Goal: Transaction & Acquisition: Purchase product/service

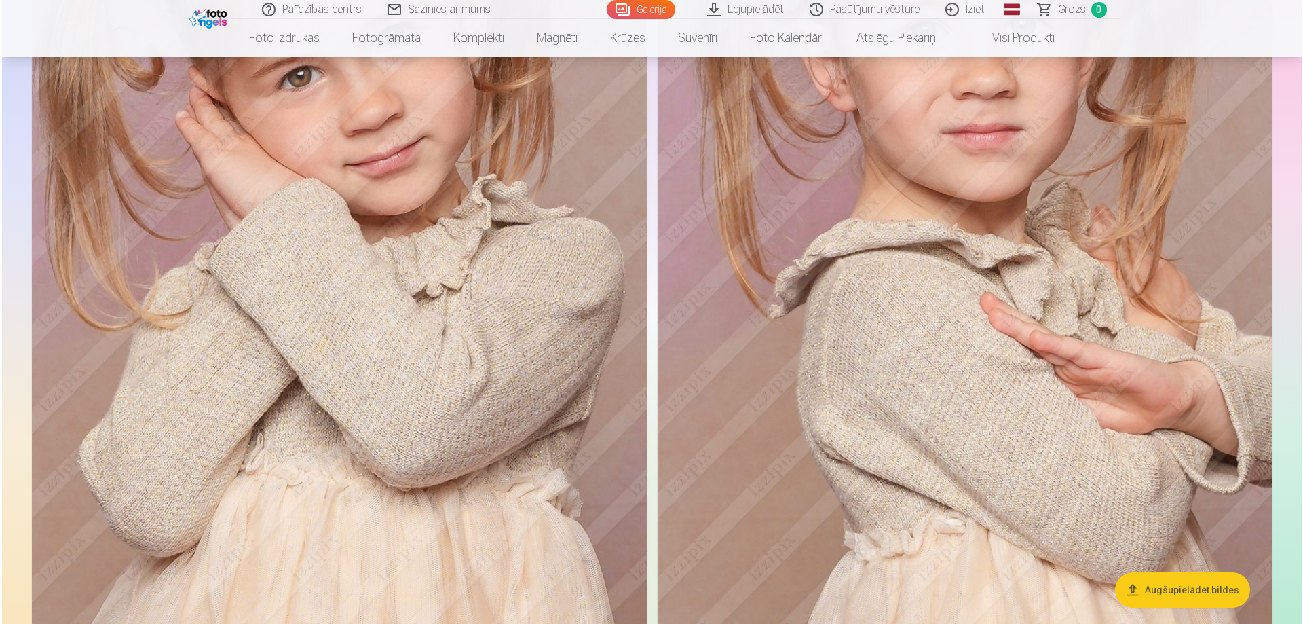
scroll to position [15809, 0]
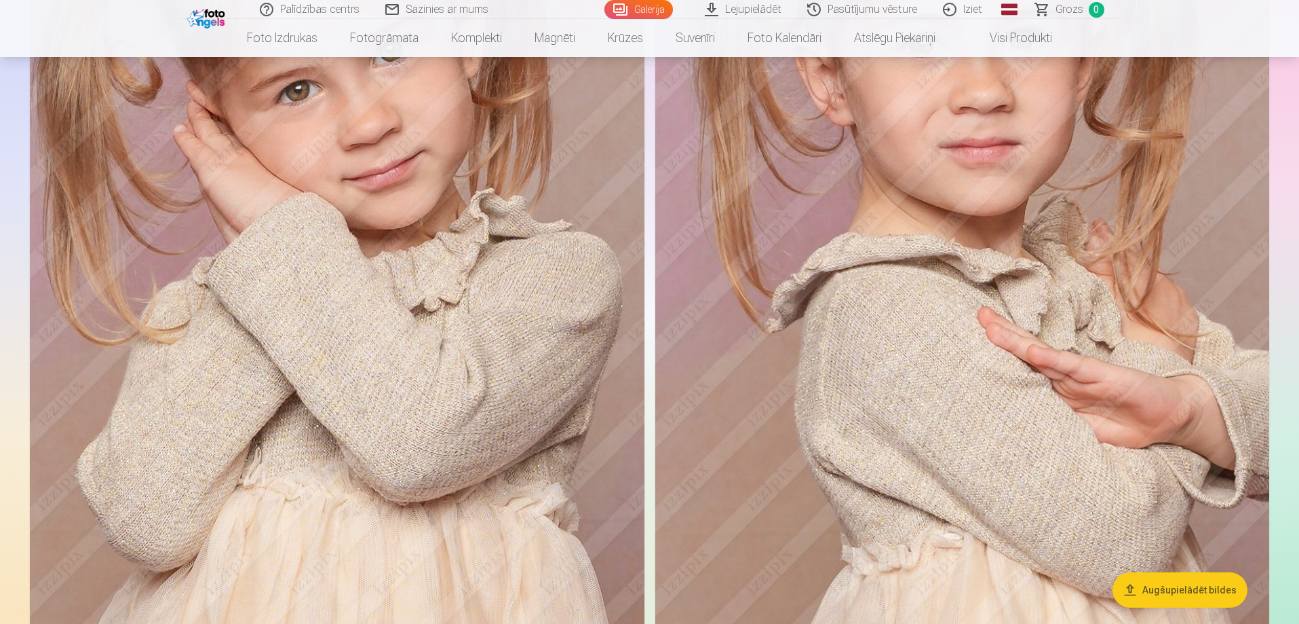
click at [427, 370] on img at bounding box center [337, 235] width 615 height 922
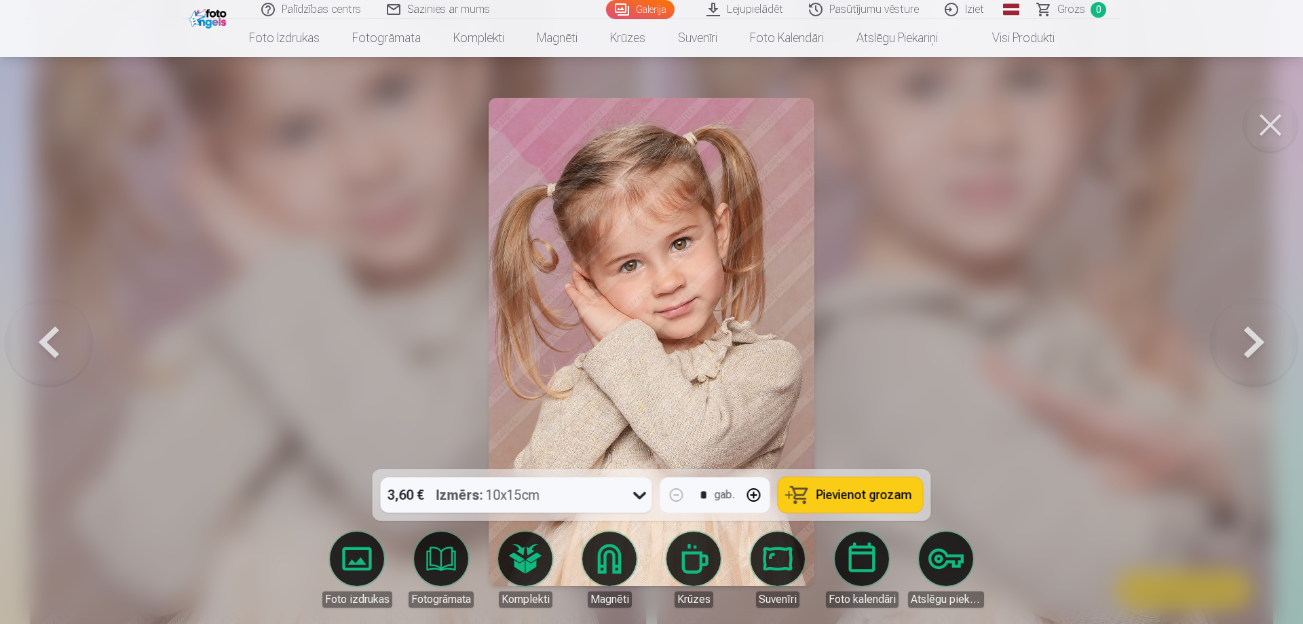
click at [1269, 122] on button at bounding box center [1270, 125] width 54 height 54
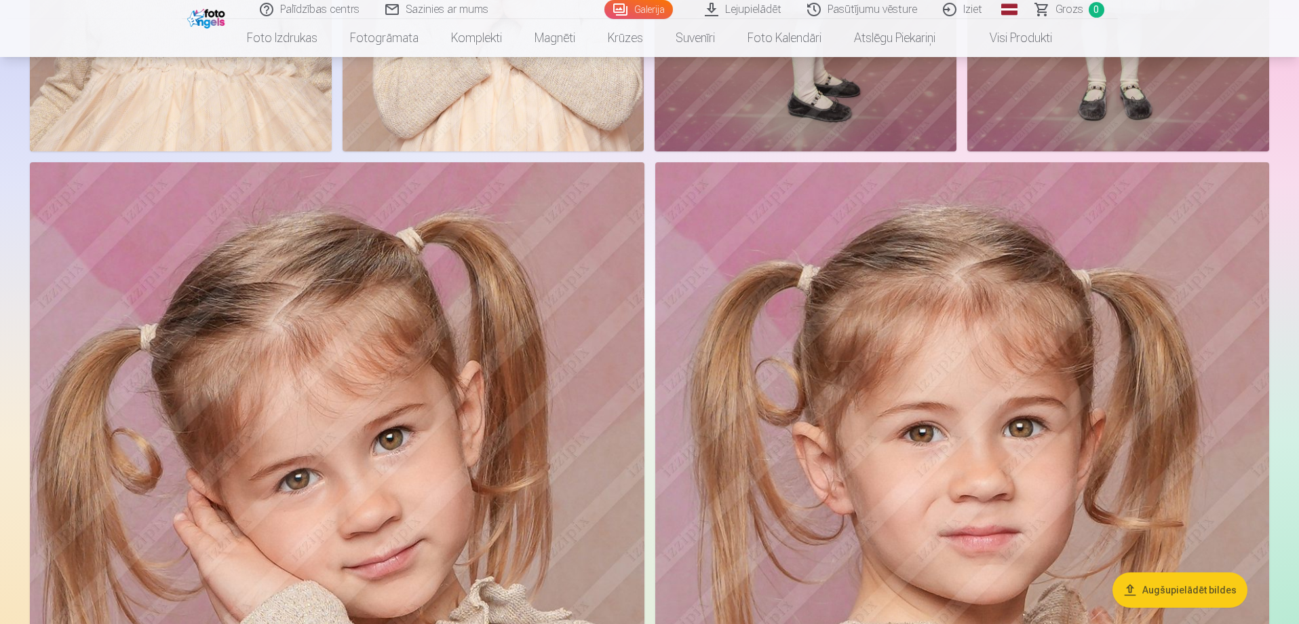
scroll to position [15021, 0]
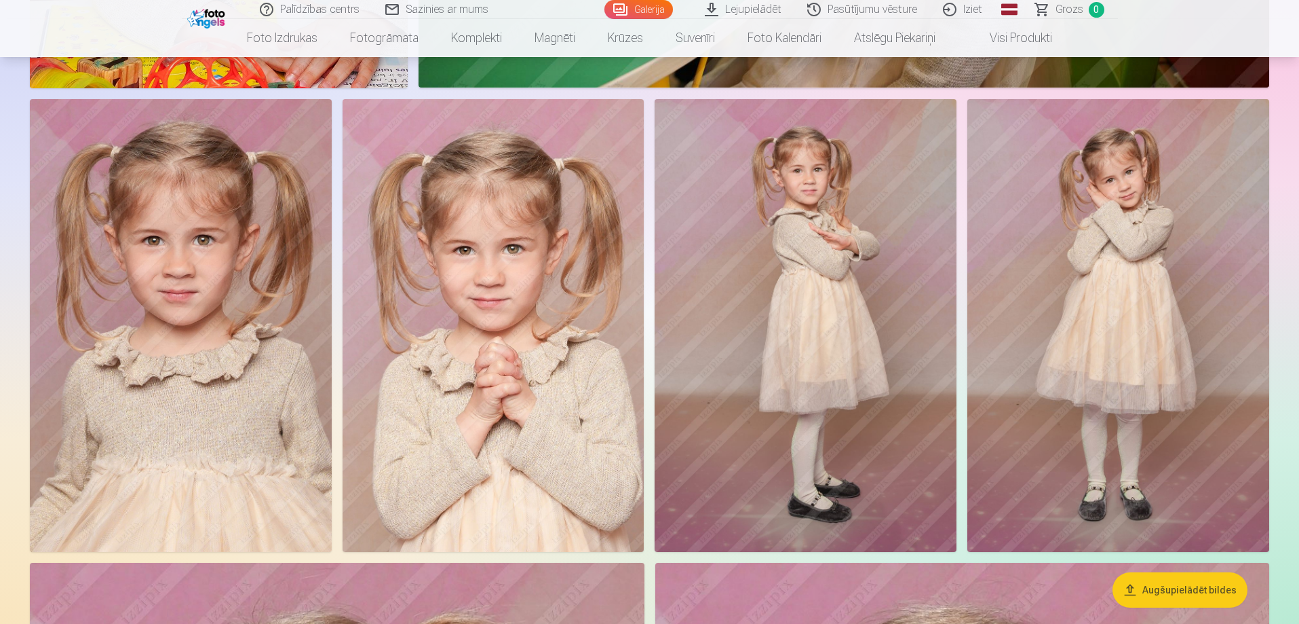
click at [513, 351] on img at bounding box center [494, 325] width 302 height 453
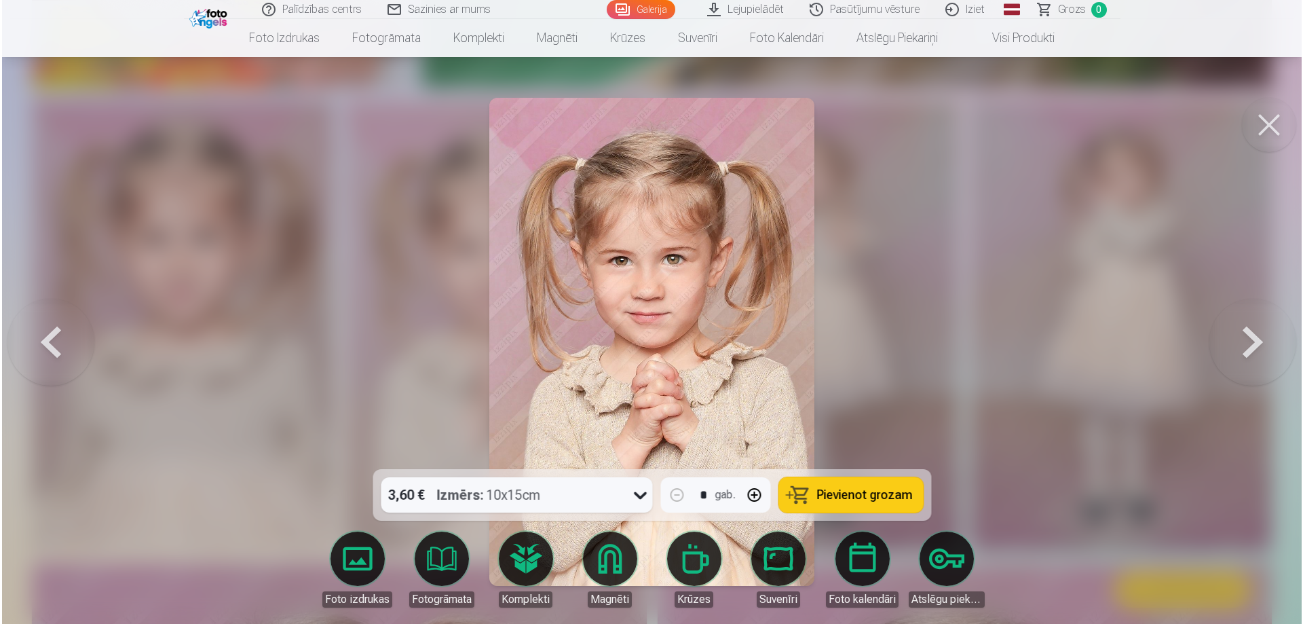
scroll to position [15059, 0]
click at [1264, 121] on button at bounding box center [1270, 125] width 54 height 54
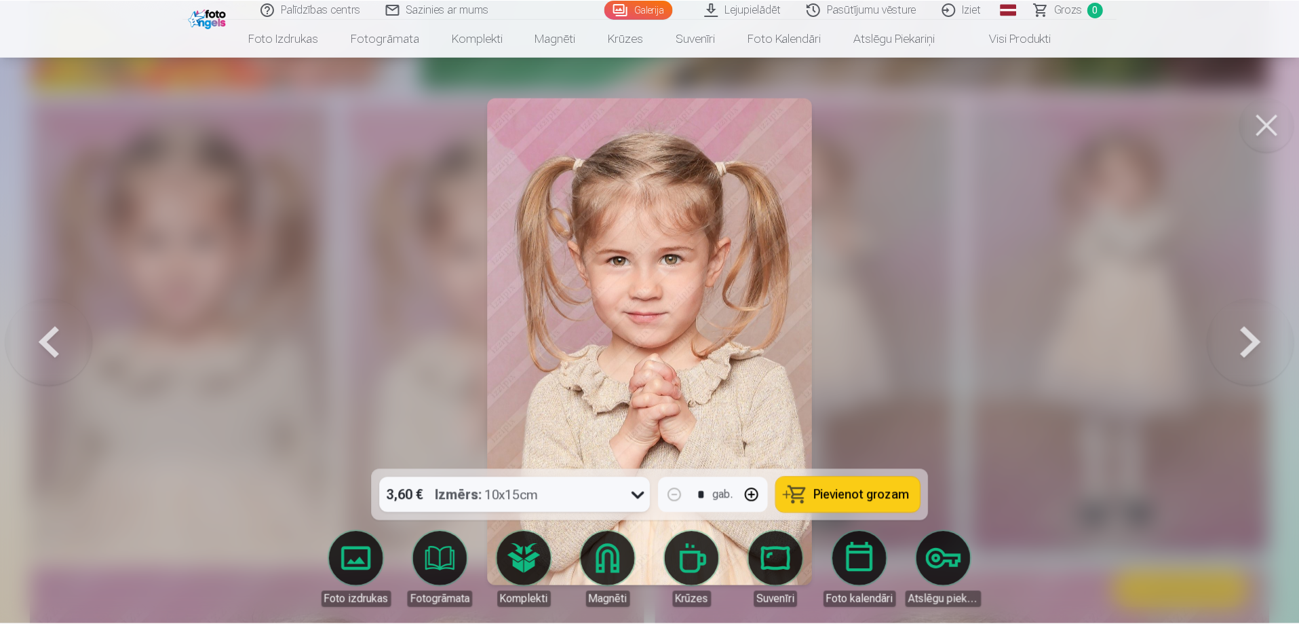
scroll to position [15021, 0]
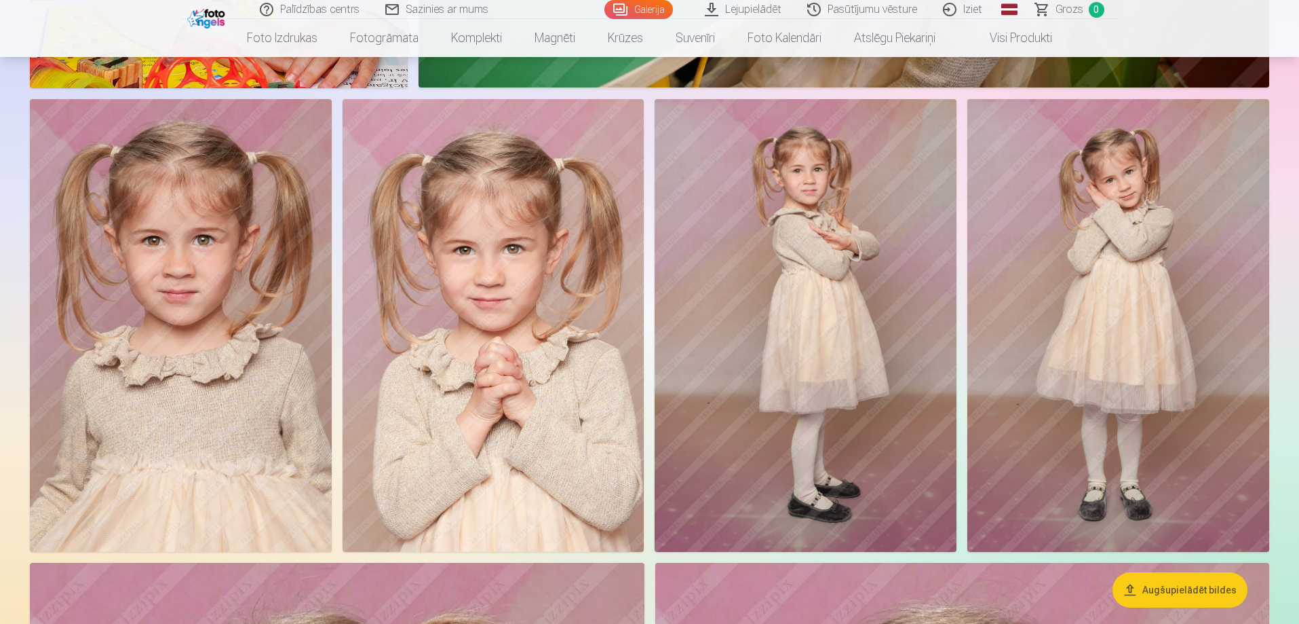
click at [1060, 399] on img at bounding box center [1119, 325] width 302 height 453
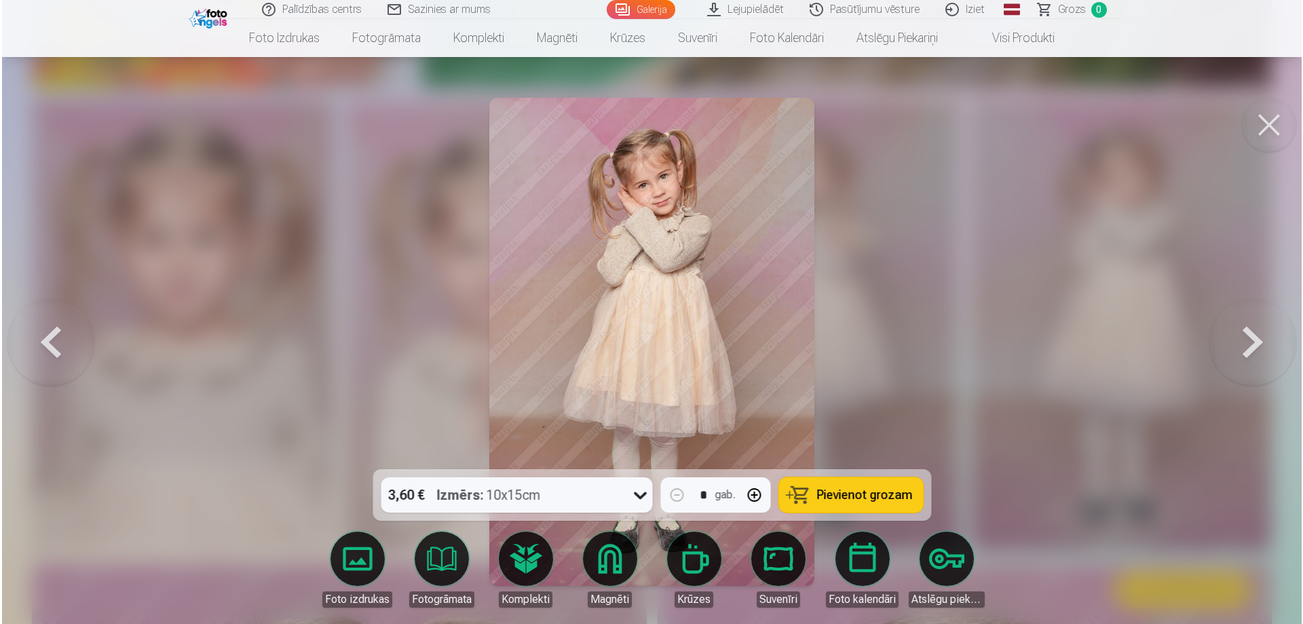
scroll to position [15059, 0]
click at [1263, 124] on button at bounding box center [1270, 125] width 54 height 54
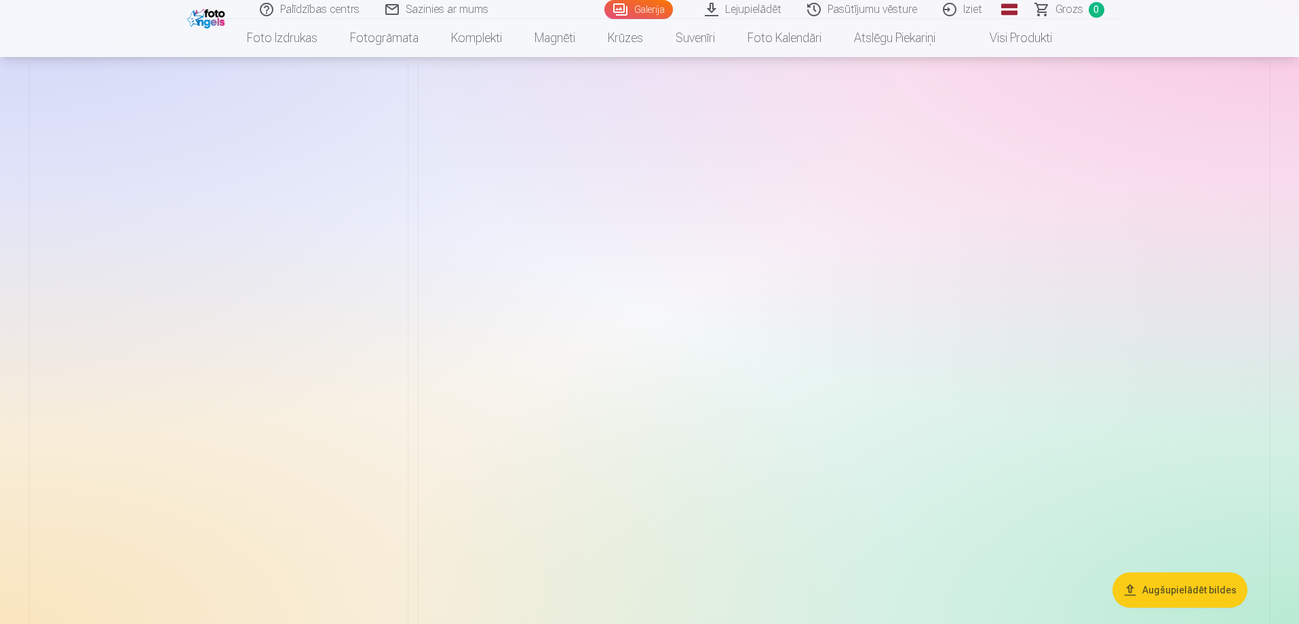
scroll to position [13867, 0]
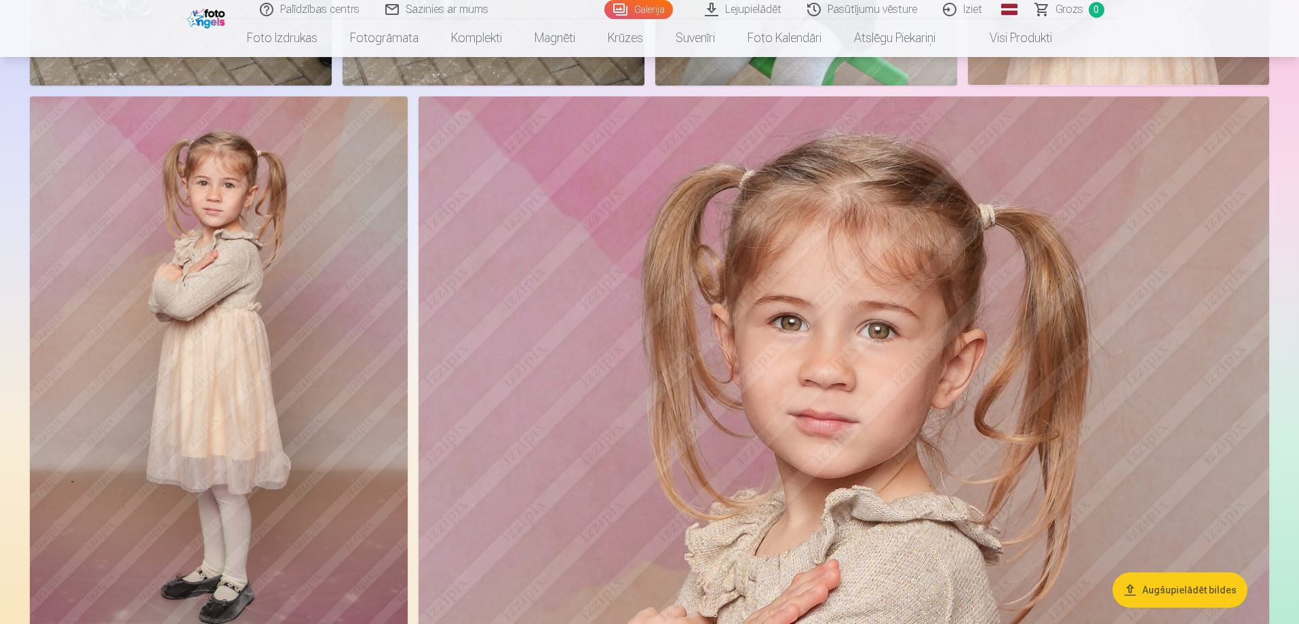
click at [363, 361] on img at bounding box center [219, 379] width 378 height 567
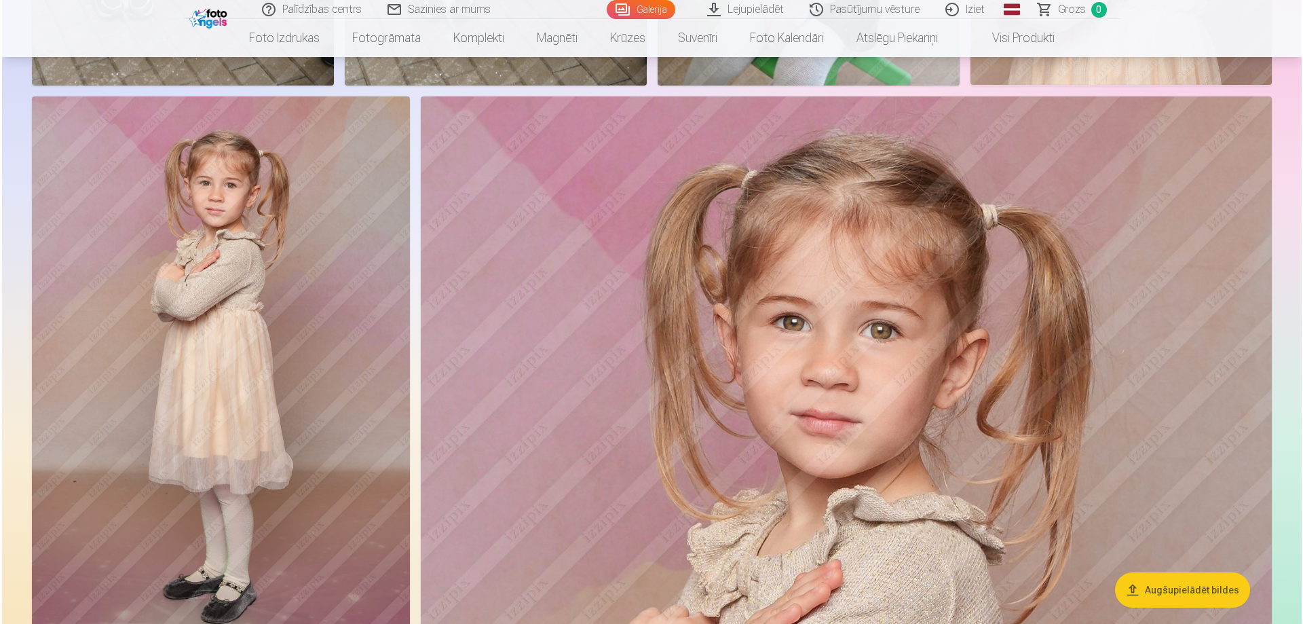
scroll to position [13903, 0]
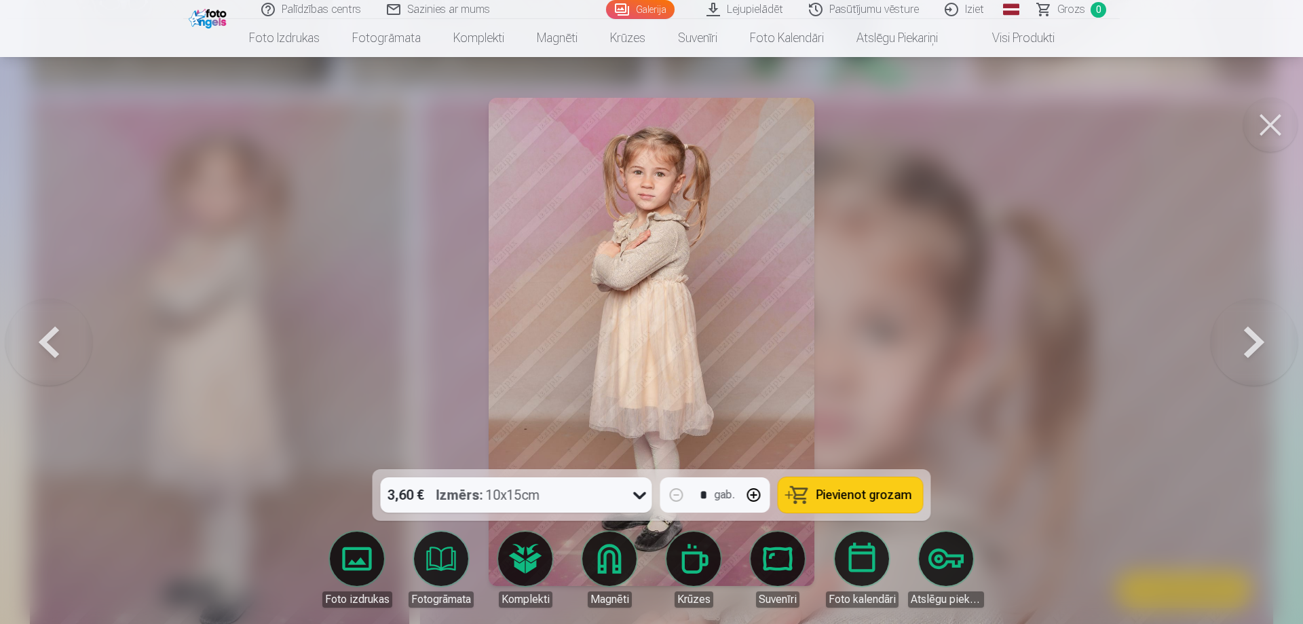
click at [1259, 119] on button at bounding box center [1270, 125] width 54 height 54
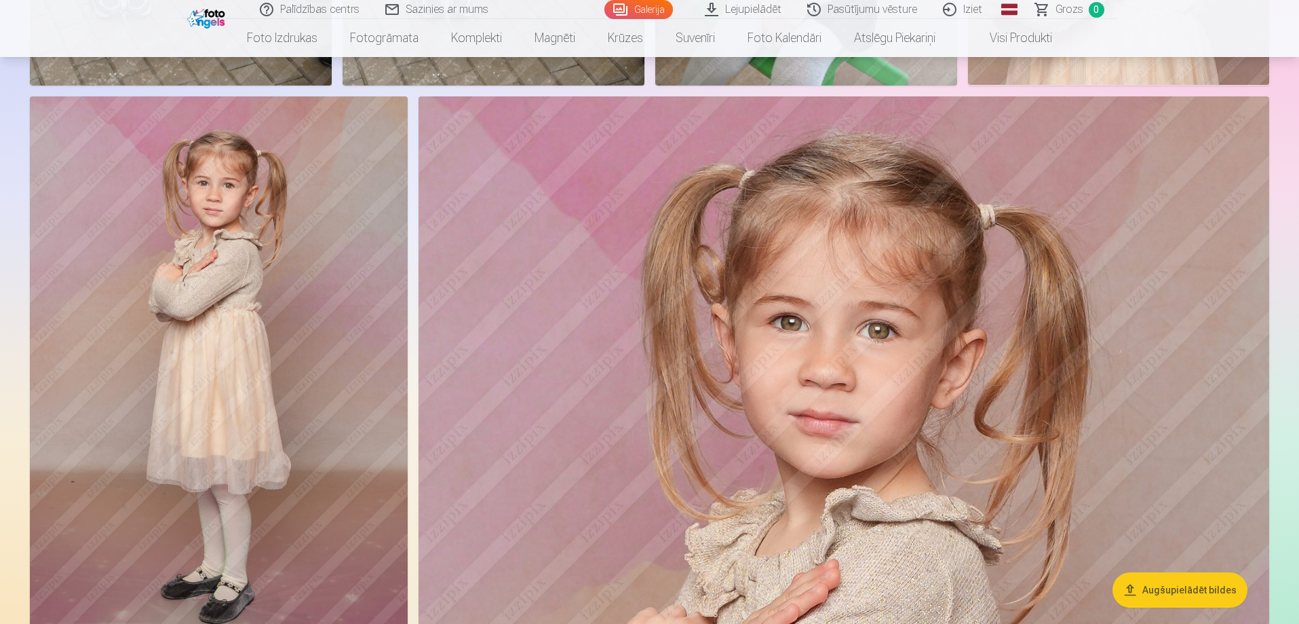
click at [910, 404] on img at bounding box center [844, 379] width 851 height 567
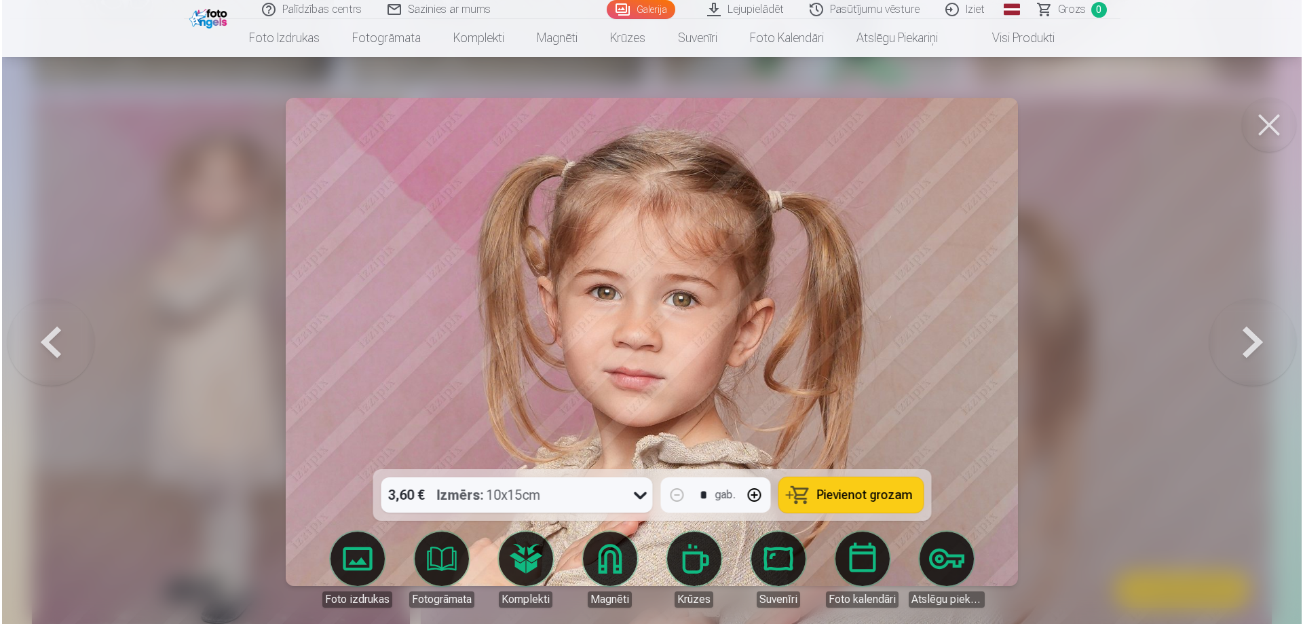
scroll to position [13903, 0]
click at [1261, 123] on button at bounding box center [1270, 125] width 54 height 54
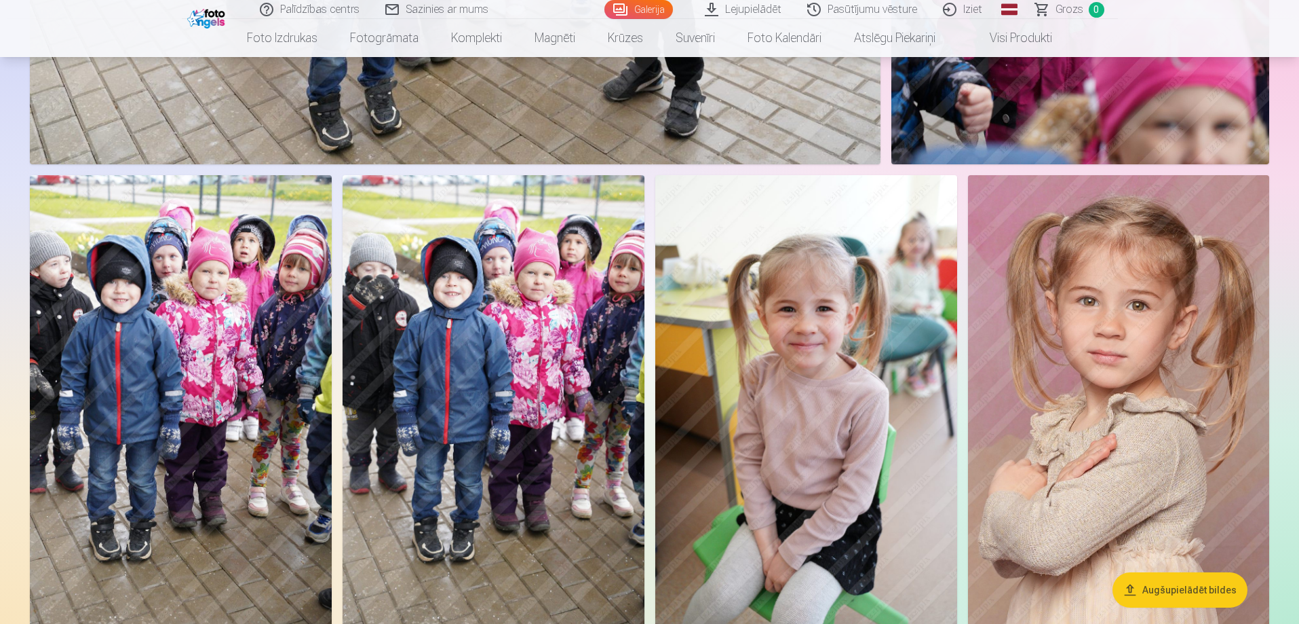
click at [1056, 343] on img at bounding box center [1118, 401] width 301 height 453
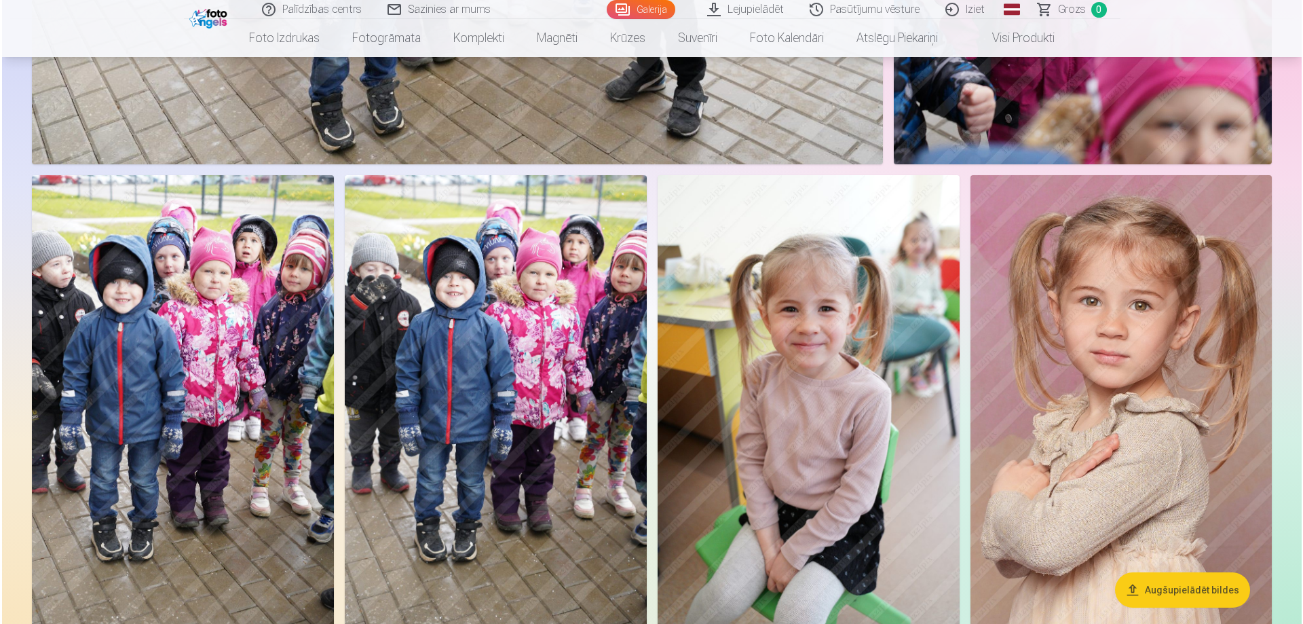
scroll to position [13359, 0]
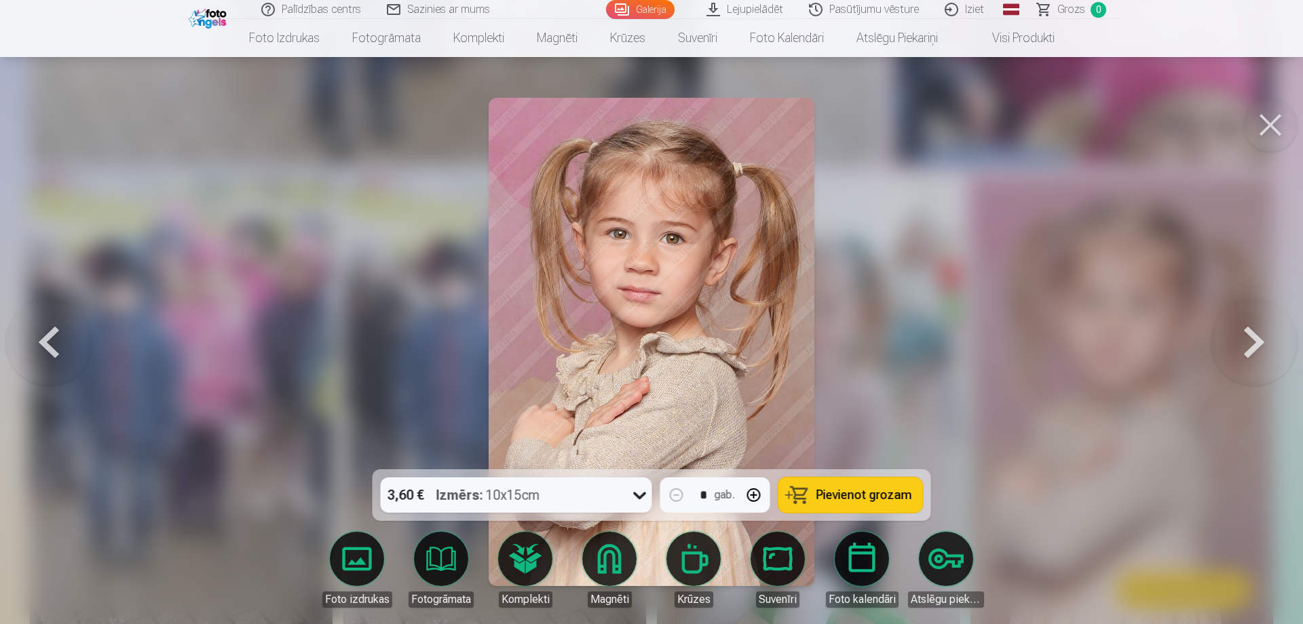
click at [1276, 135] on button at bounding box center [1270, 125] width 54 height 54
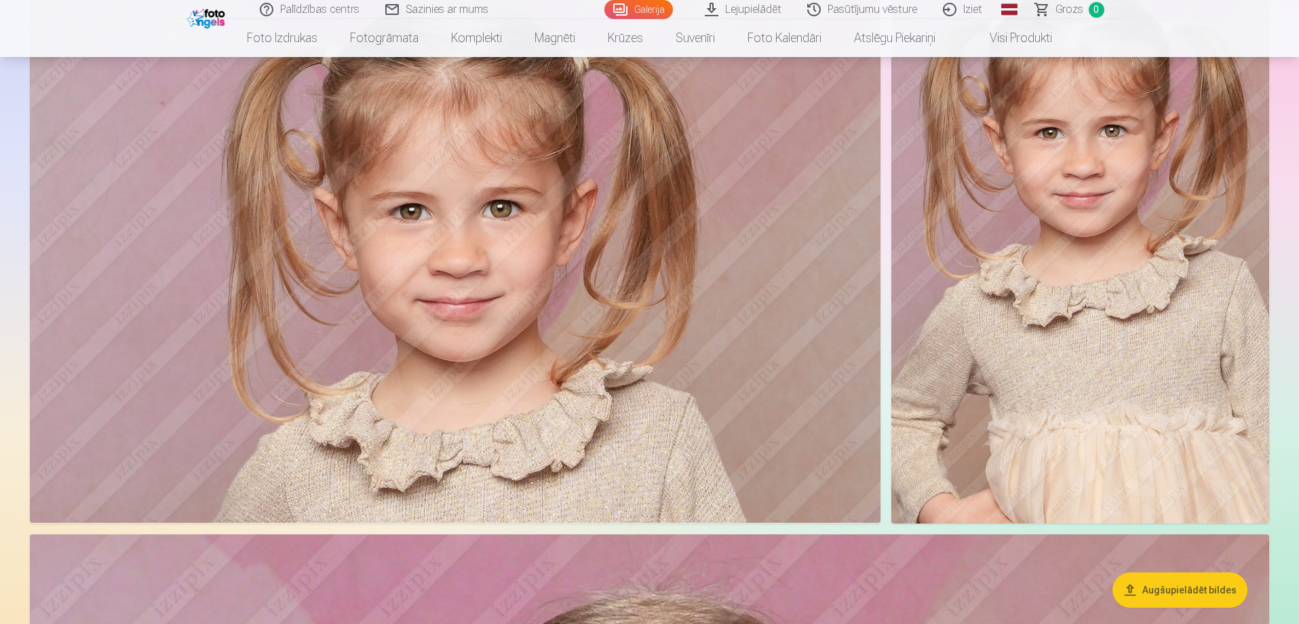
scroll to position [3283, 0]
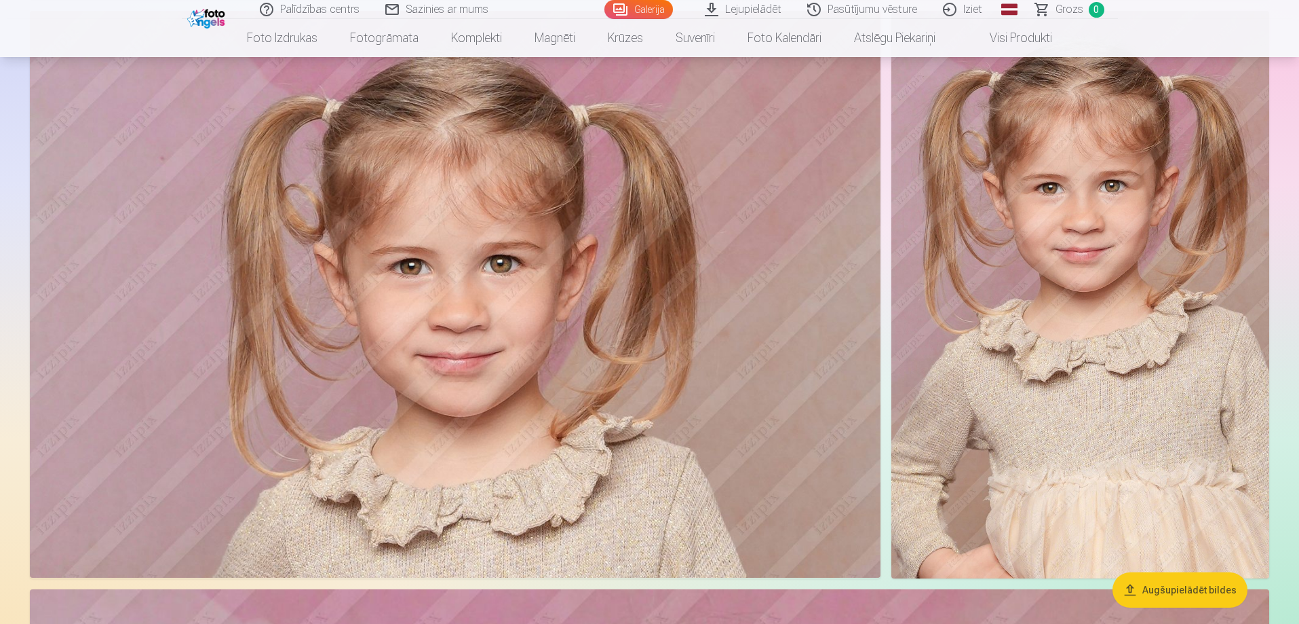
click at [978, 323] on img at bounding box center [1081, 294] width 378 height 567
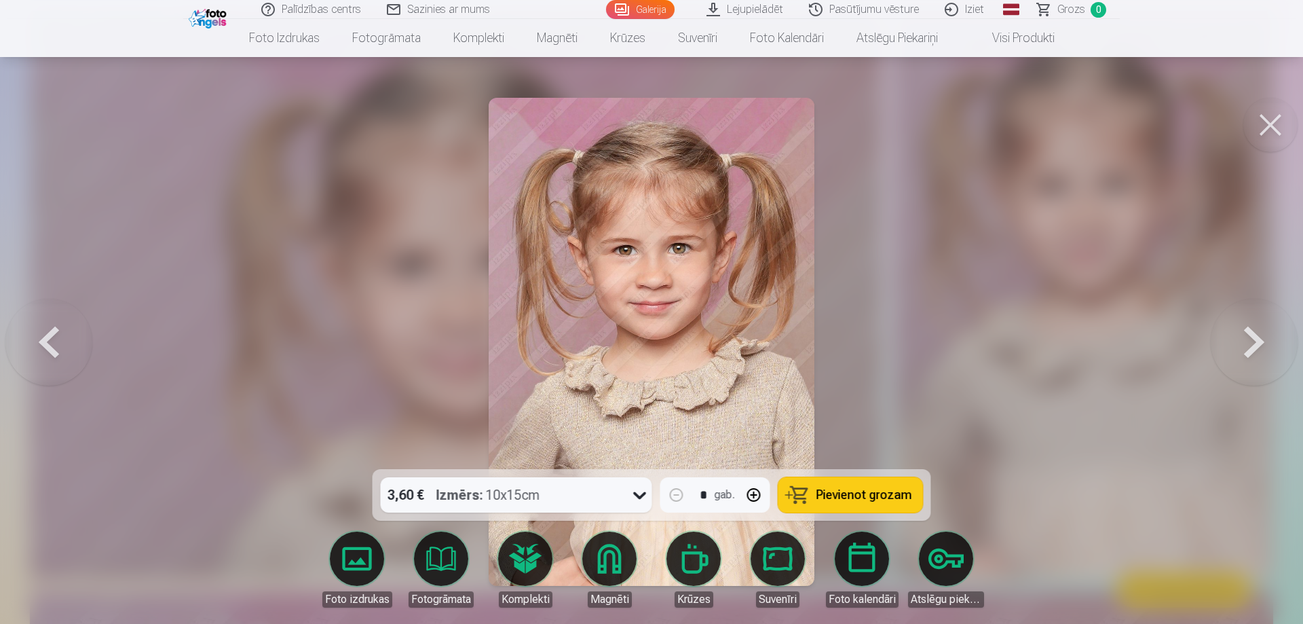
click at [1266, 132] on button at bounding box center [1270, 125] width 54 height 54
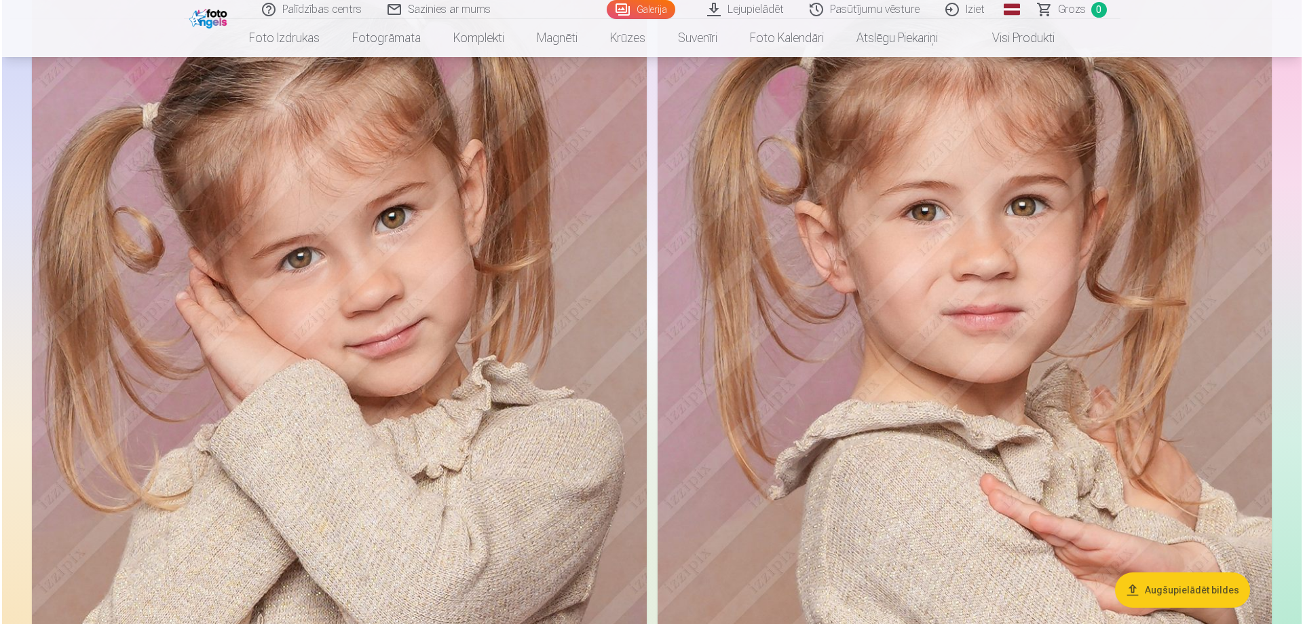
scroll to position [15633, 0]
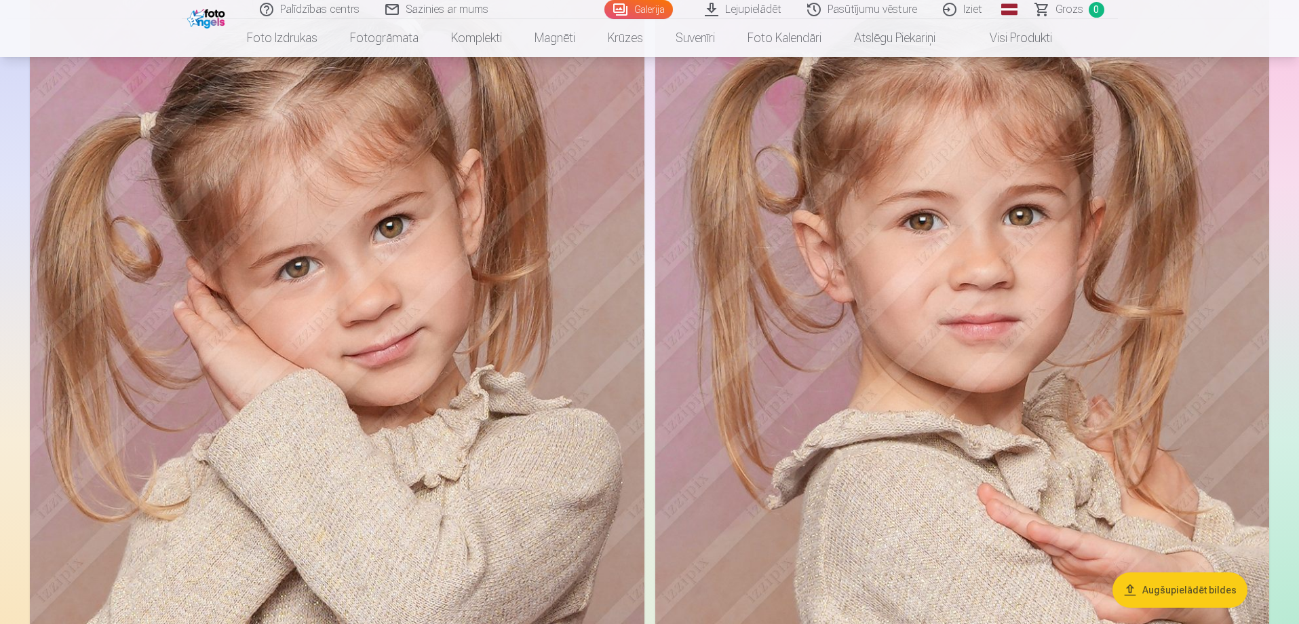
click at [442, 355] on img at bounding box center [337, 411] width 615 height 922
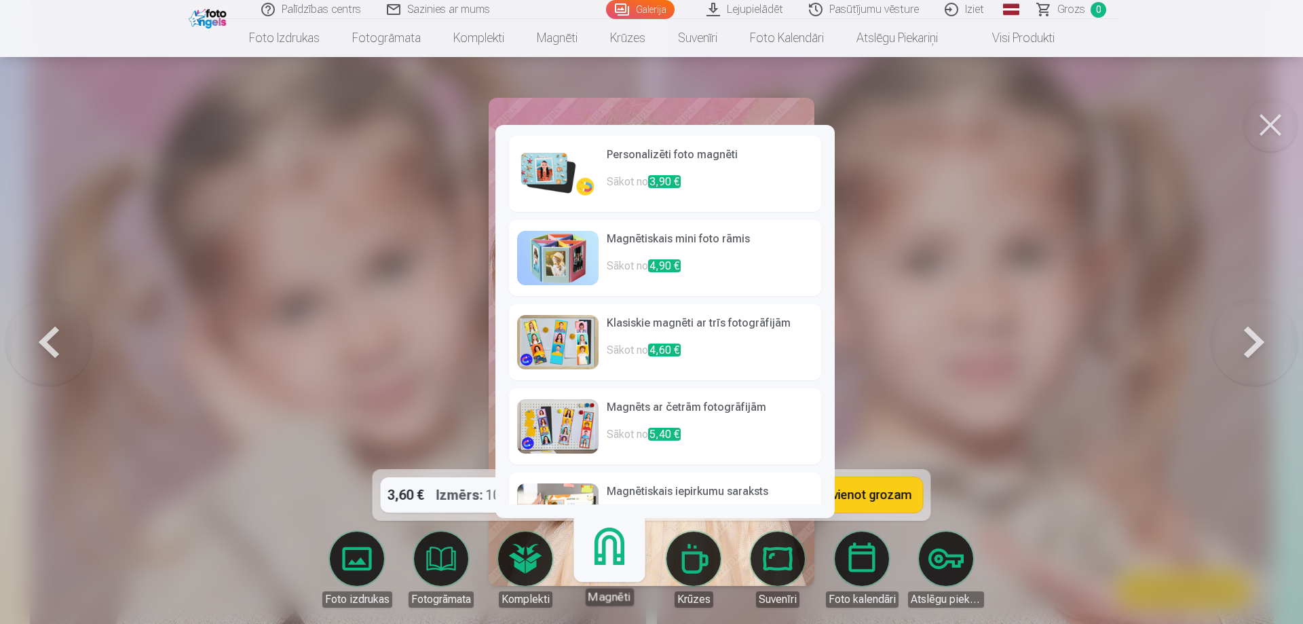
click at [613, 563] on link "Magnēti" at bounding box center [608, 563] width 83 height 83
click at [714, 174] on p "Sākot no 3,90 €" at bounding box center [710, 187] width 206 height 27
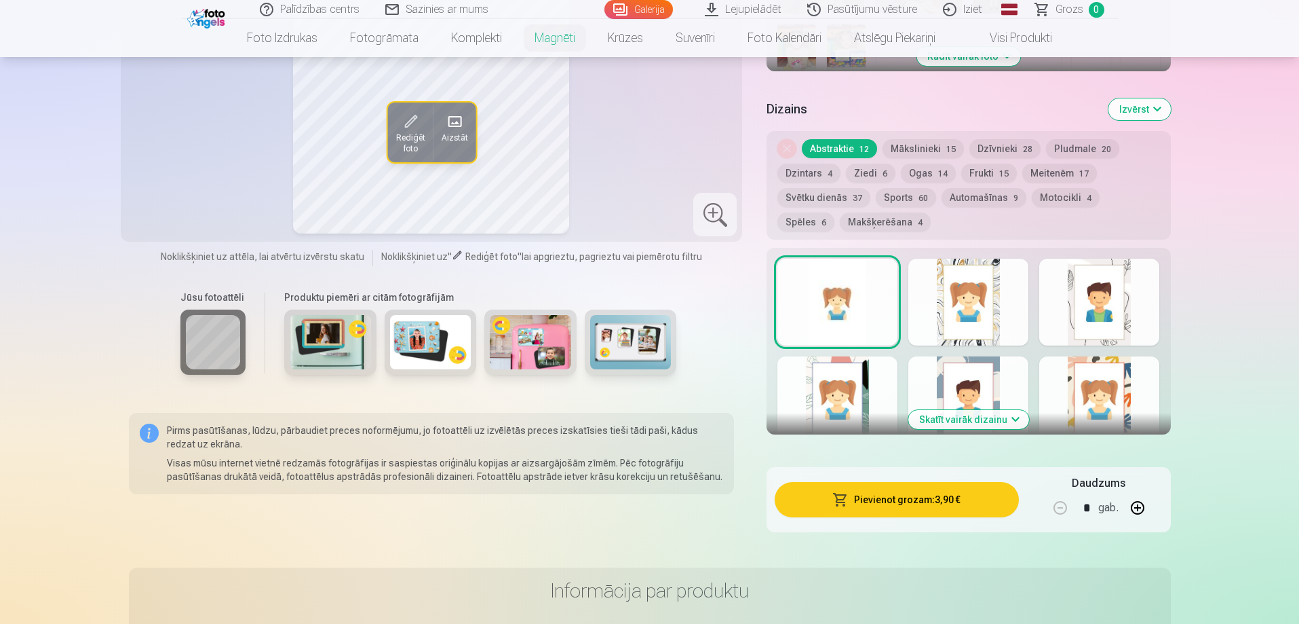
scroll to position [611, 0]
click at [976, 409] on button "Skatīt vairāk dizainu" at bounding box center [969, 418] width 121 height 19
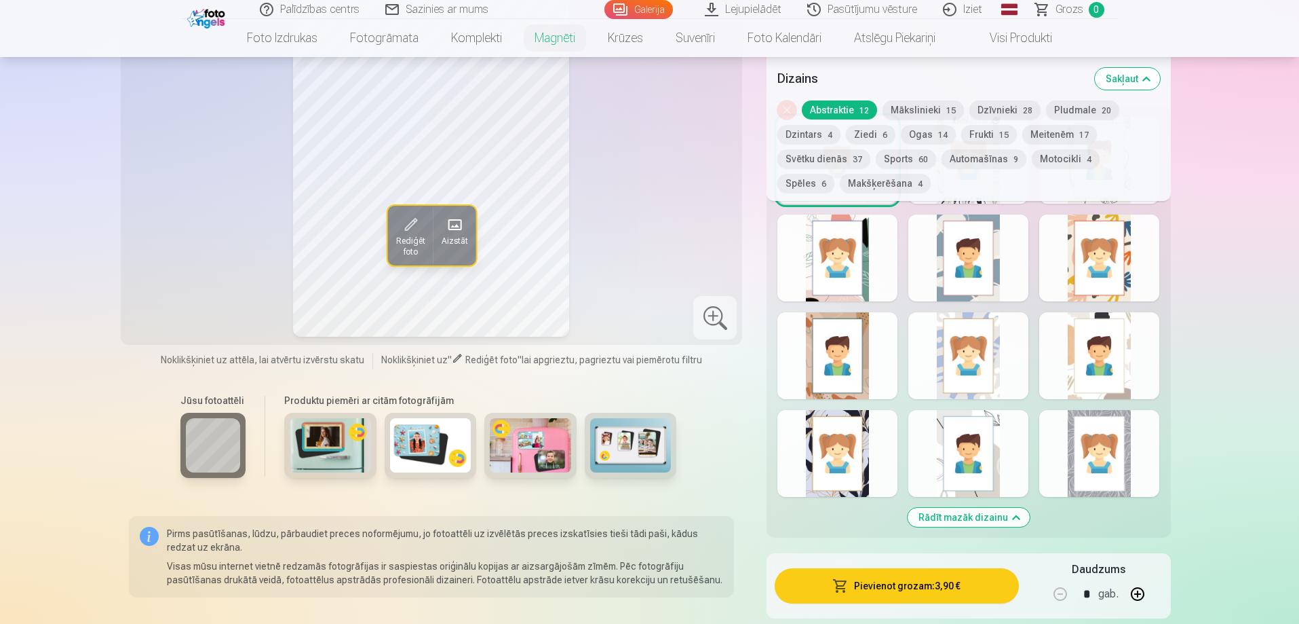
scroll to position [746, 0]
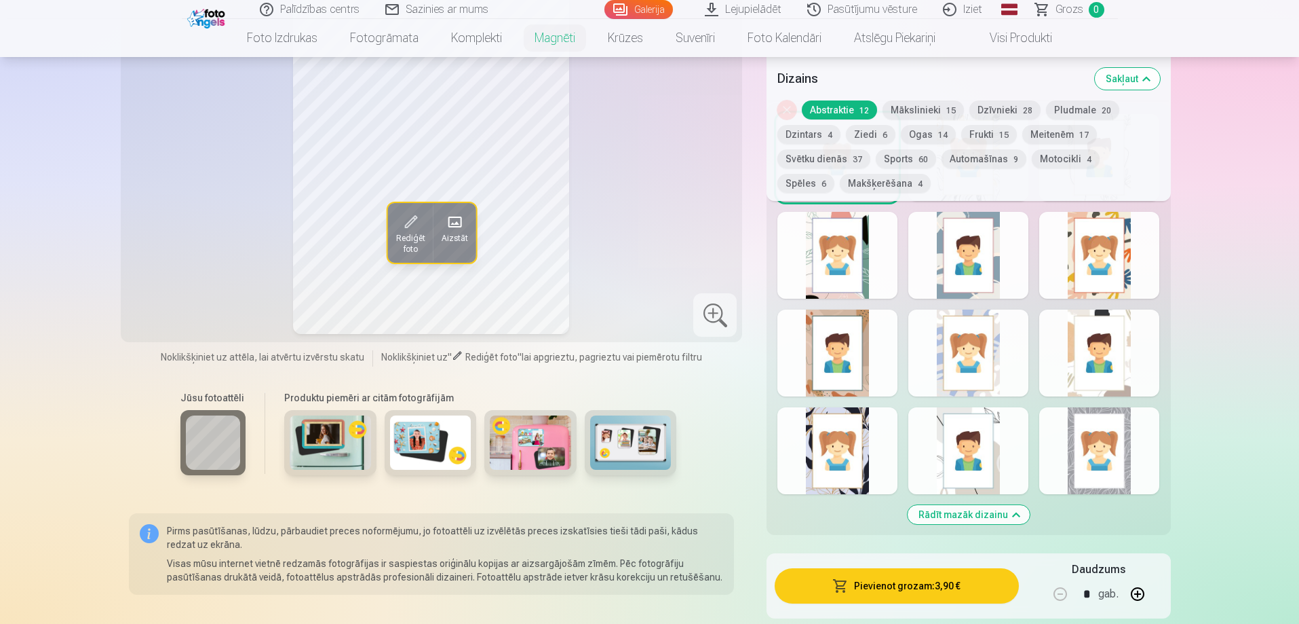
click at [1140, 597] on button "button" at bounding box center [1138, 593] width 33 height 33
type input "*"
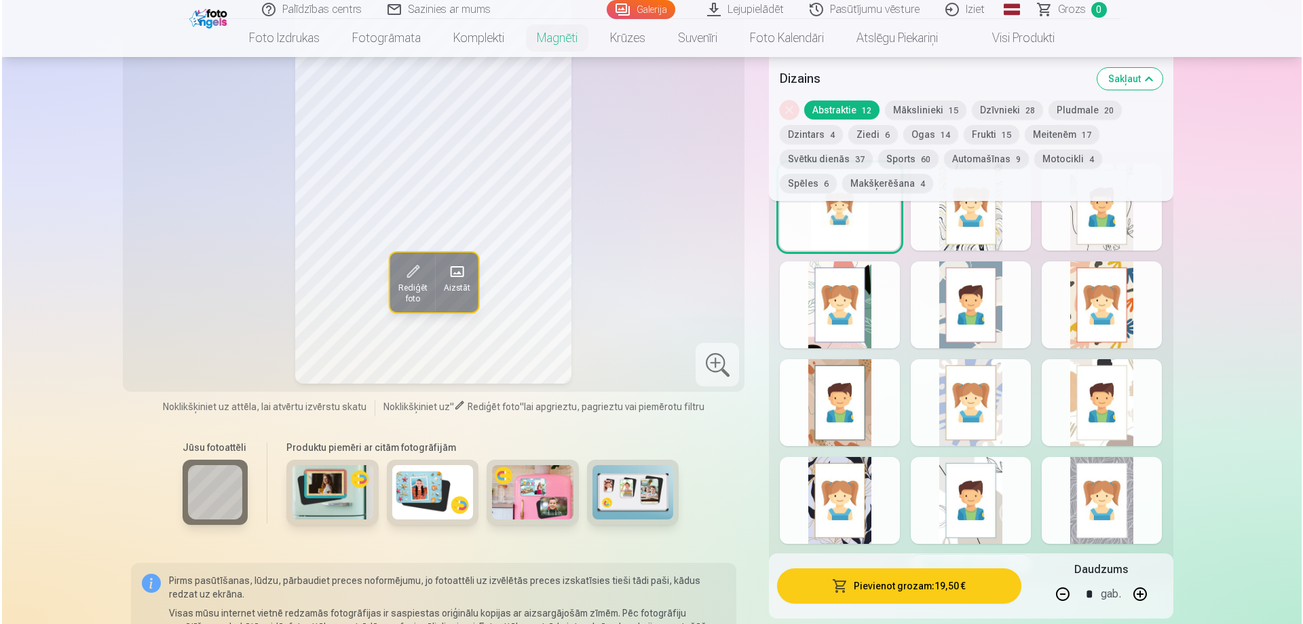
scroll to position [611, 0]
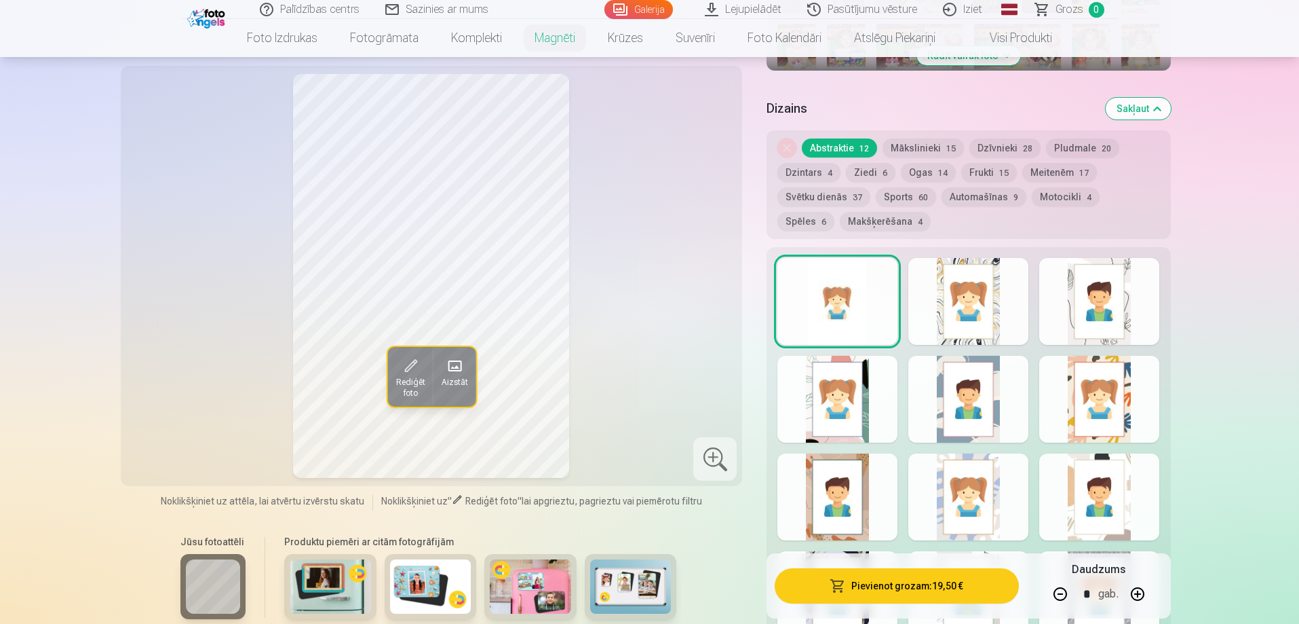
click at [953, 575] on button "Pievienot grozam : 19,50 €" at bounding box center [897, 585] width 244 height 35
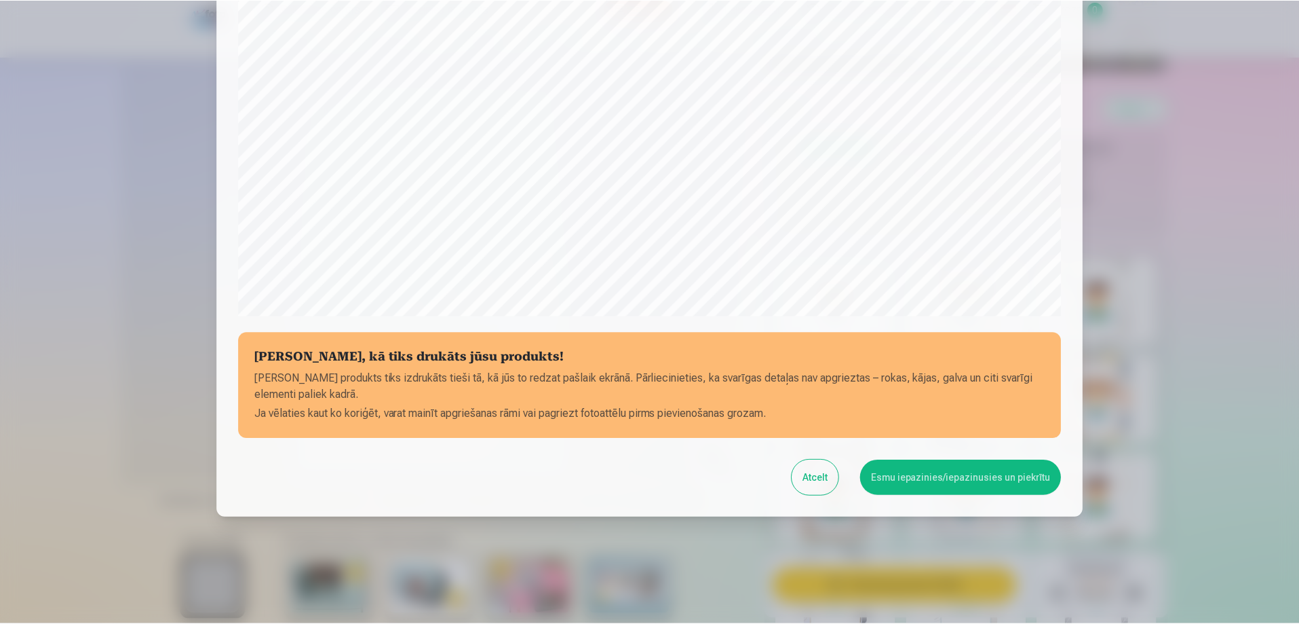
scroll to position [353, 0]
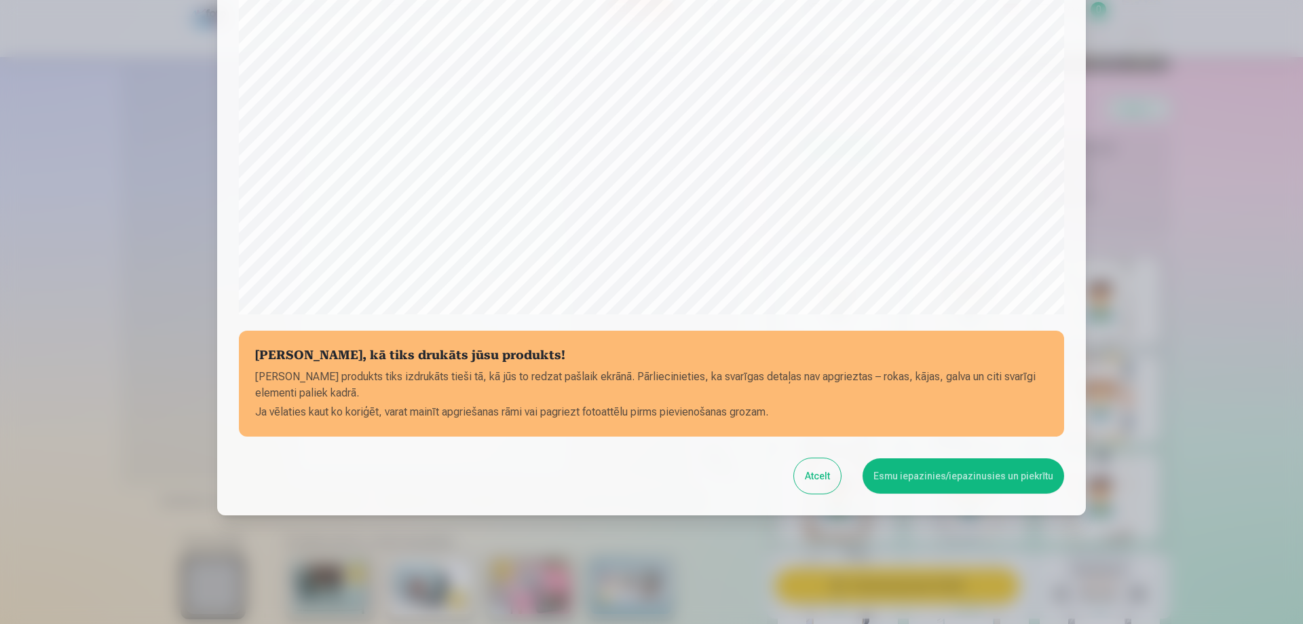
click at [924, 470] on button "Esmu iepazinies/iepazinusies un piekrītu" at bounding box center [963, 475] width 202 height 35
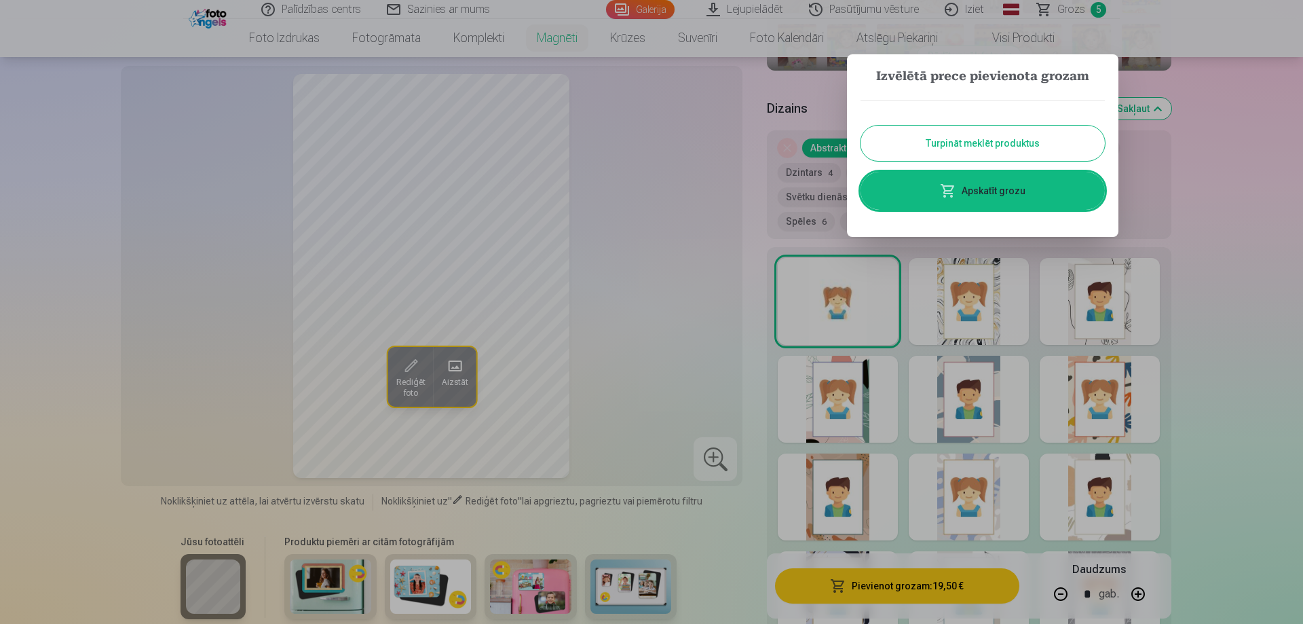
click at [979, 187] on link "Apskatīt grozu" at bounding box center [982, 191] width 244 height 38
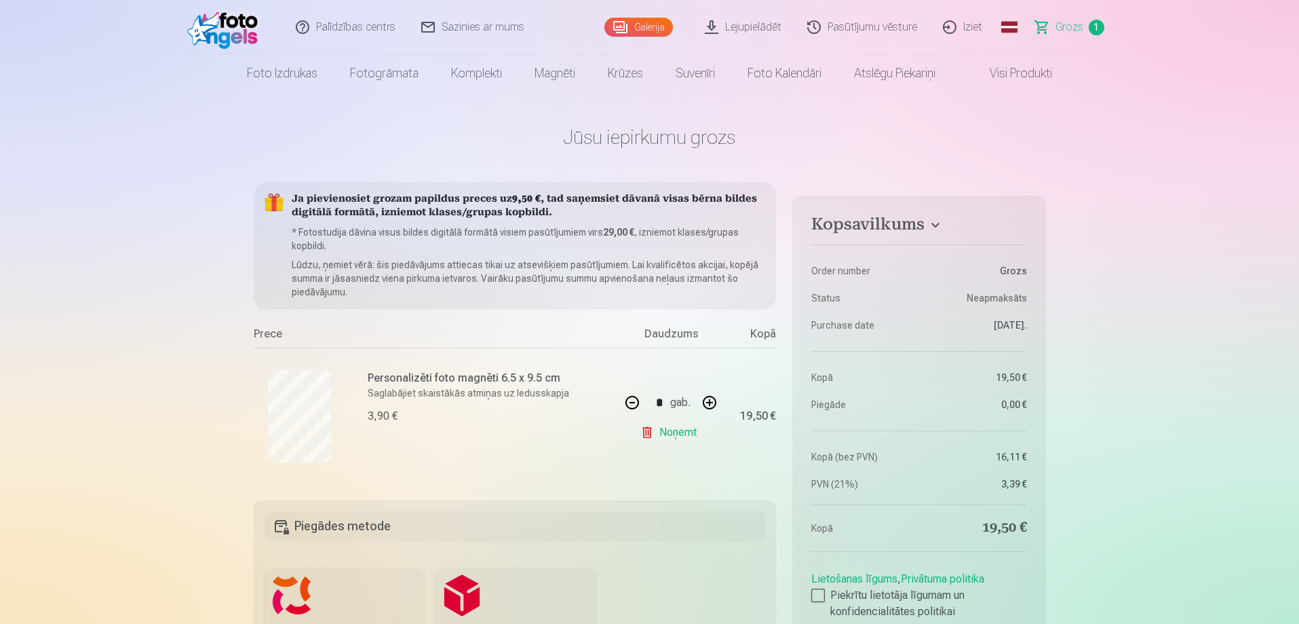
click at [466, 23] on link "Sazinies ar mums" at bounding box center [473, 27] width 129 height 54
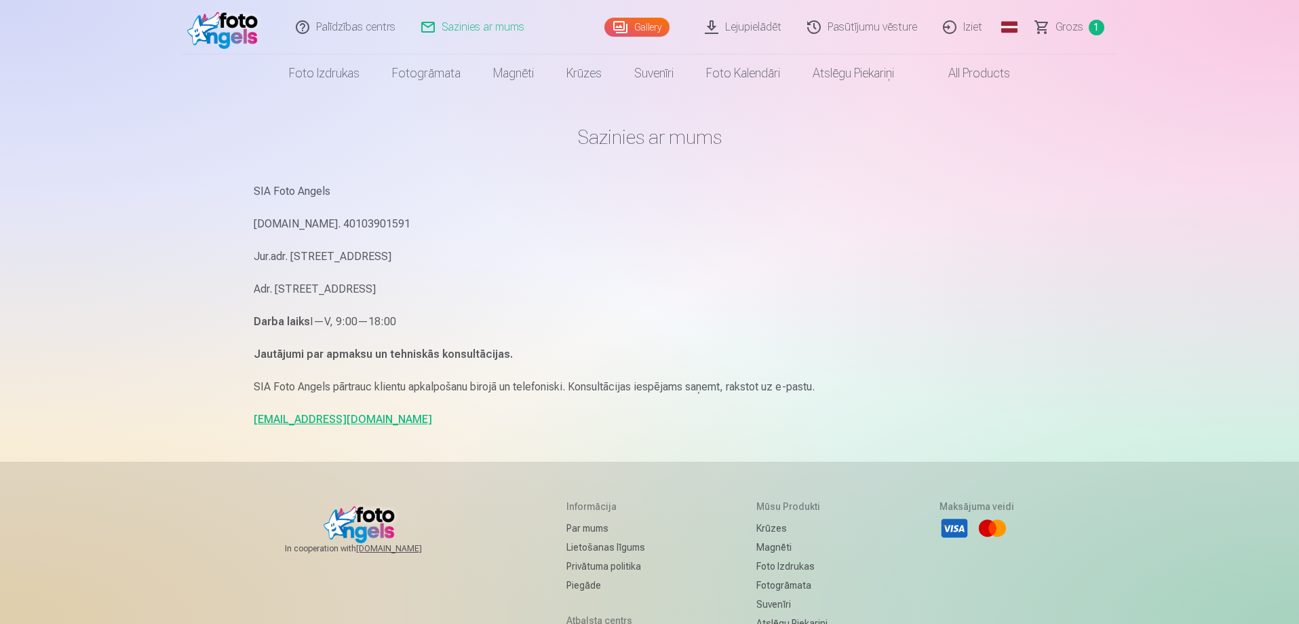
click at [1068, 23] on span "Grozs" at bounding box center [1070, 27] width 28 height 16
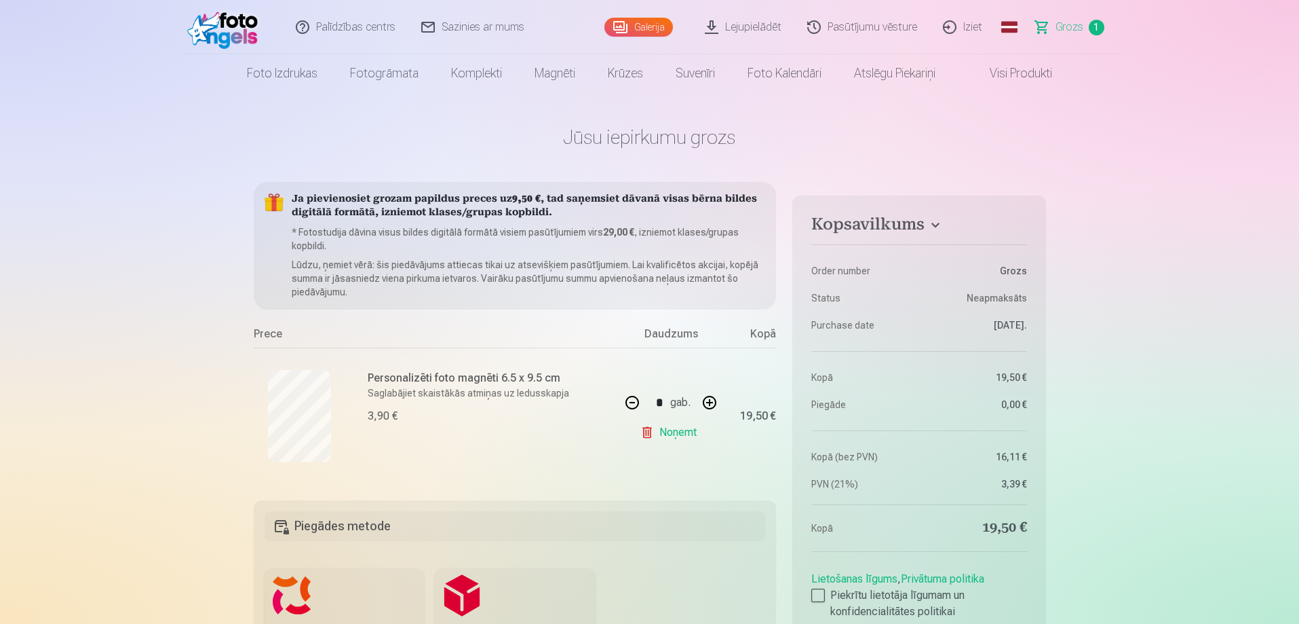
drag, startPoint x: 629, startPoint y: 402, endPoint x: 619, endPoint y: 418, distance: 19.2
click at [628, 402] on button "button" at bounding box center [632, 402] width 33 height 33
type input "*"
click at [965, 20] on link "Iziet" at bounding box center [963, 27] width 65 height 54
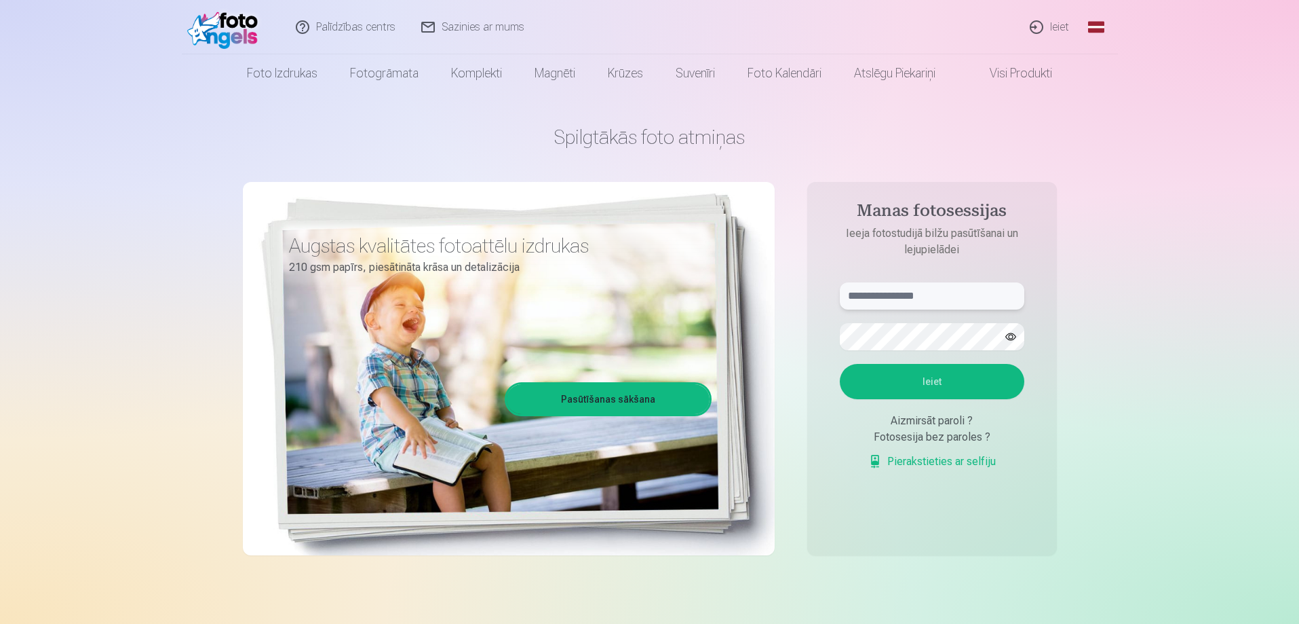
click at [920, 293] on input "text" at bounding box center [932, 295] width 185 height 27
type input "**********"
click at [877, 374] on button "Ieiet" at bounding box center [932, 381] width 185 height 35
